Goal: Task Accomplishment & Management: Manage account settings

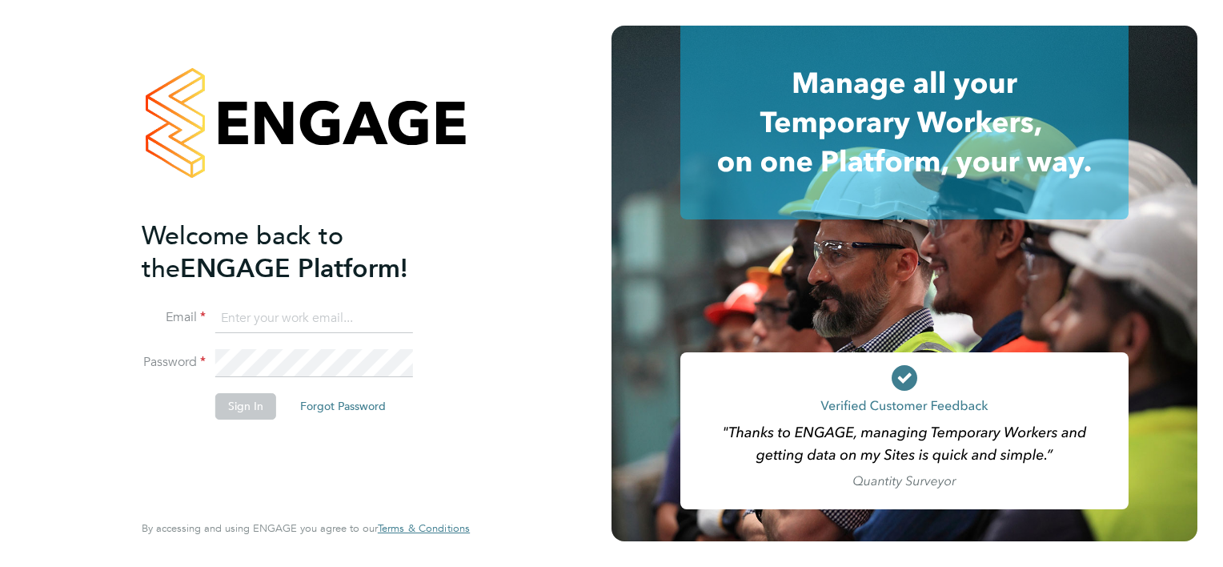
type input "[EMAIL_ADDRESS][PERSON_NAME][PERSON_NAME][DOMAIN_NAME]"
click at [232, 420] on li "Sign In Forgot Password" at bounding box center [298, 414] width 312 height 42
click at [232, 409] on button "Sign In" at bounding box center [245, 406] width 61 height 26
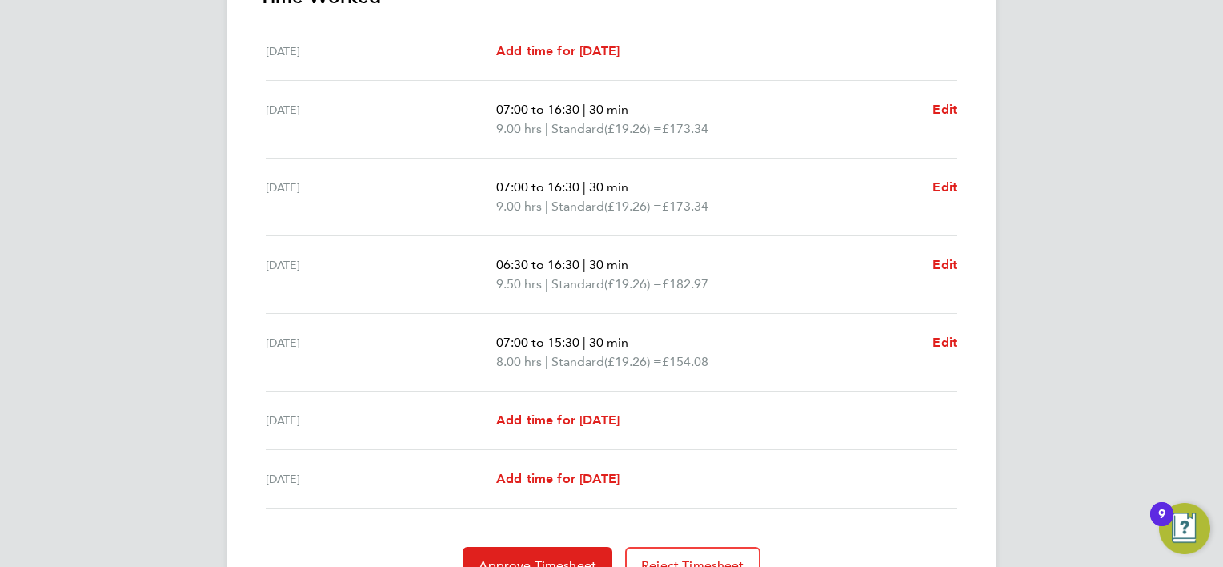
scroll to position [568, 0]
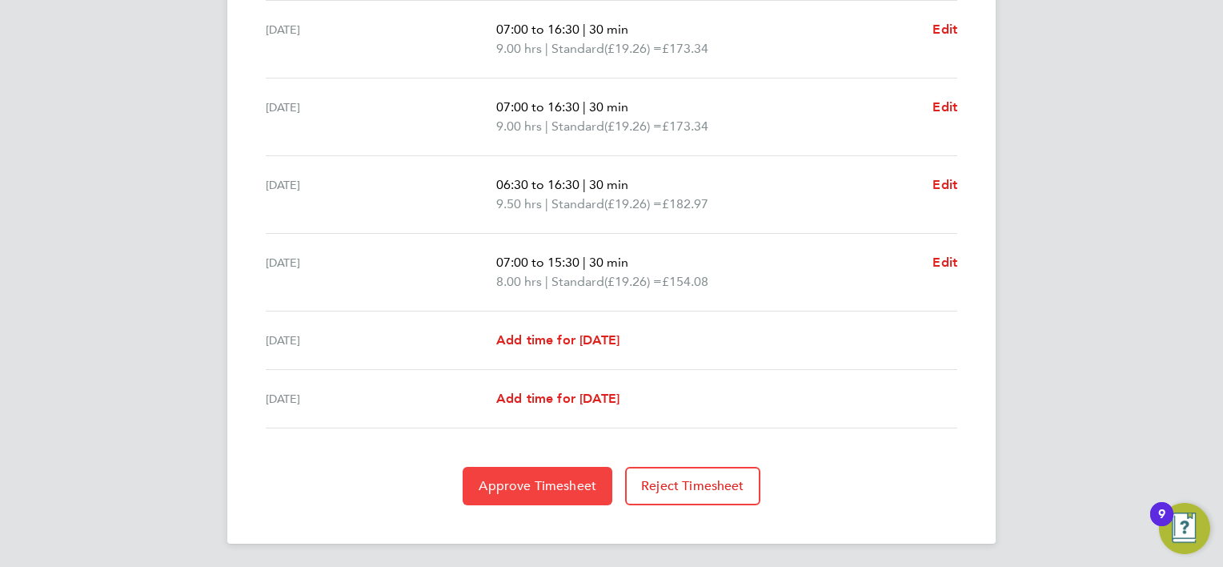
click at [493, 478] on span "Approve Timesheet" at bounding box center [538, 486] width 118 height 16
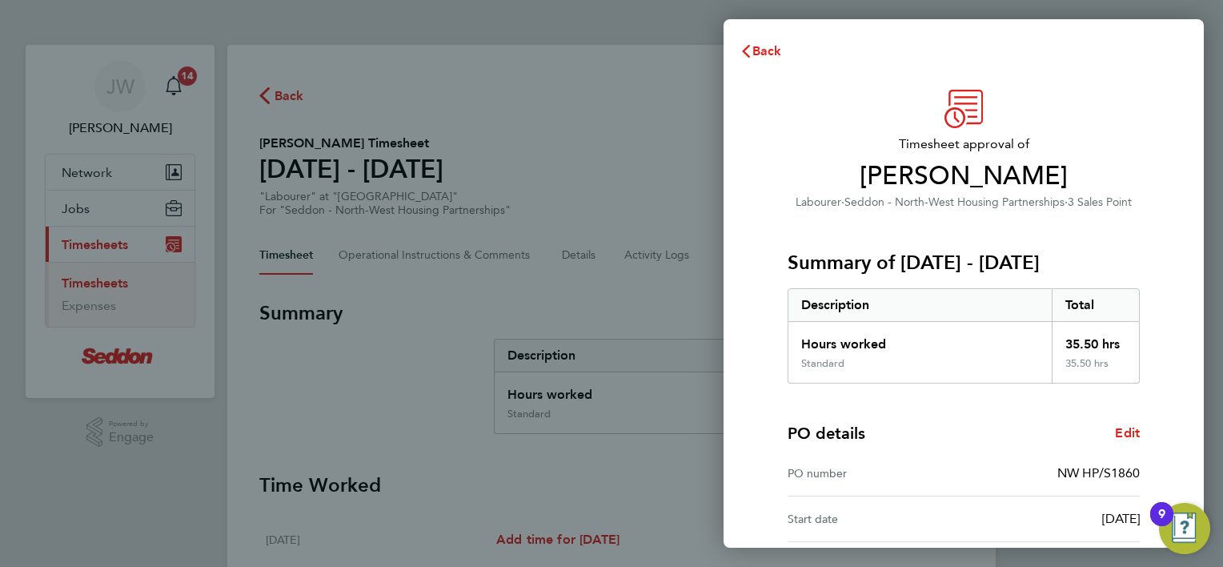
scroll to position [154, 0]
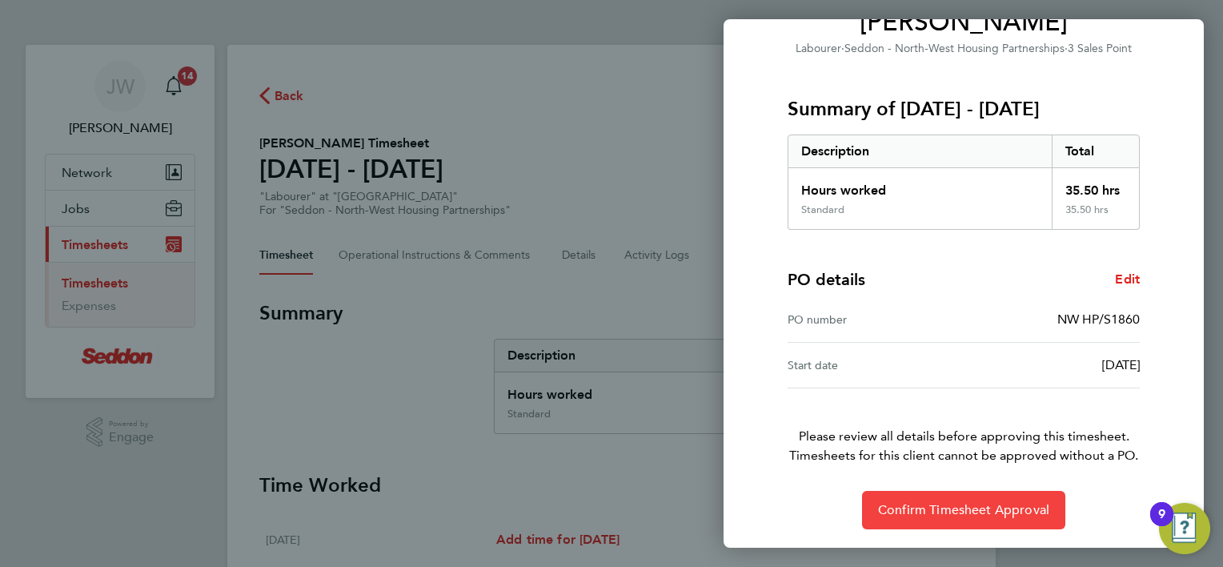
click at [919, 502] on span "Confirm Timesheet Approval" at bounding box center [963, 510] width 171 height 16
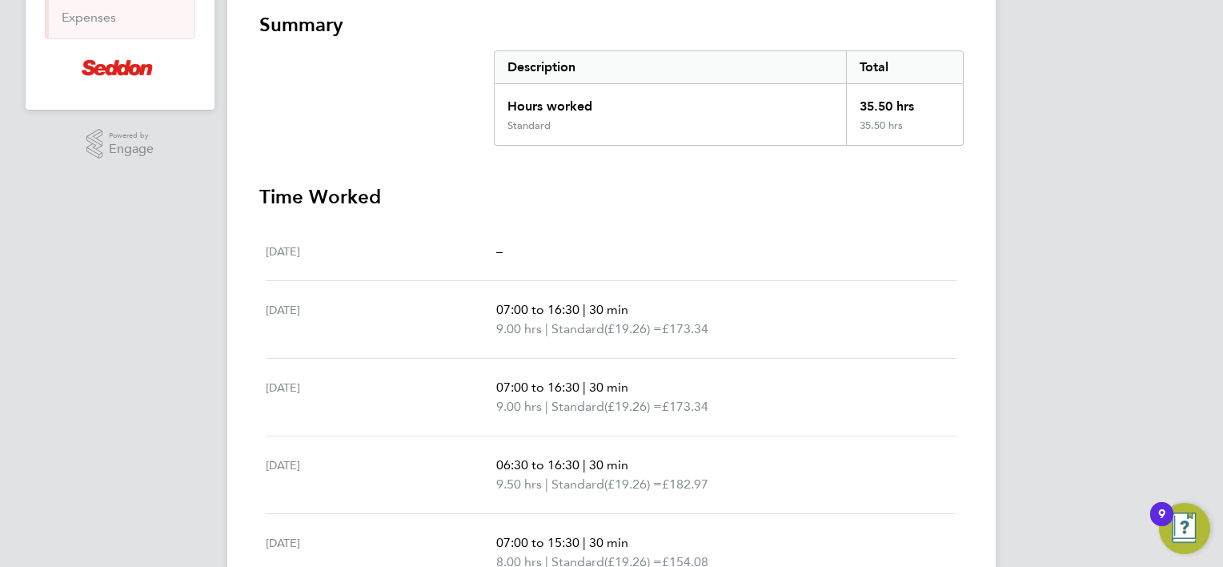
scroll to position [480, 0]
